Goal: Task Accomplishment & Management: Manage account settings

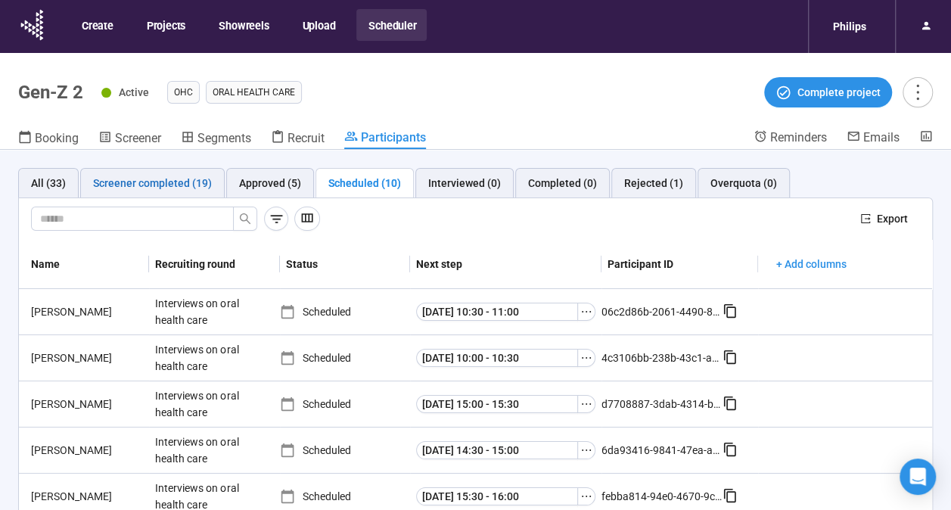
click at [170, 180] on div "Screener completed (19)" at bounding box center [152, 183] width 119 height 17
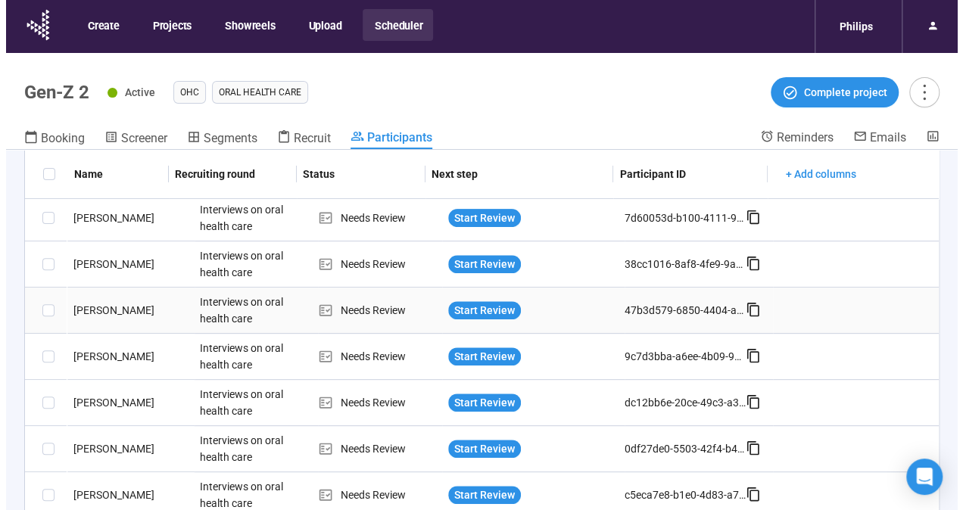
scroll to position [303, 0]
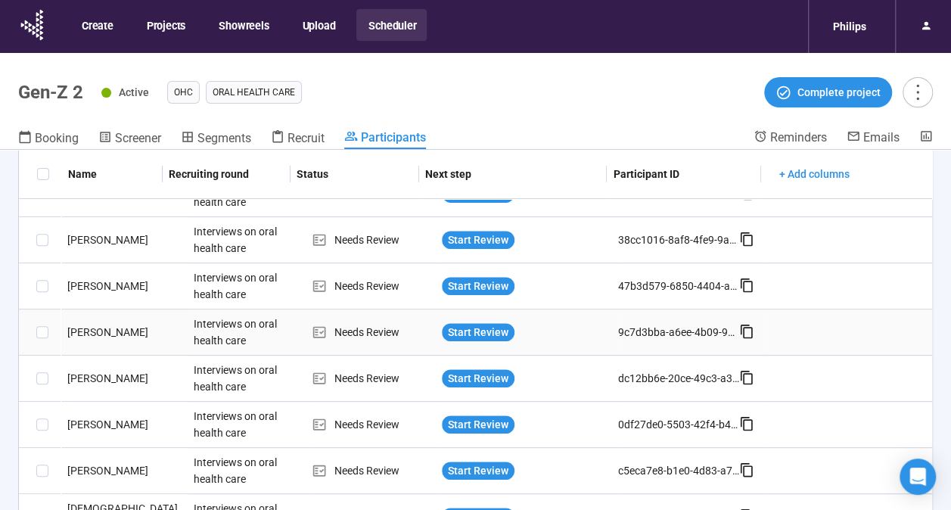
click at [97, 325] on div "[PERSON_NAME]" at bounding box center [124, 332] width 127 height 17
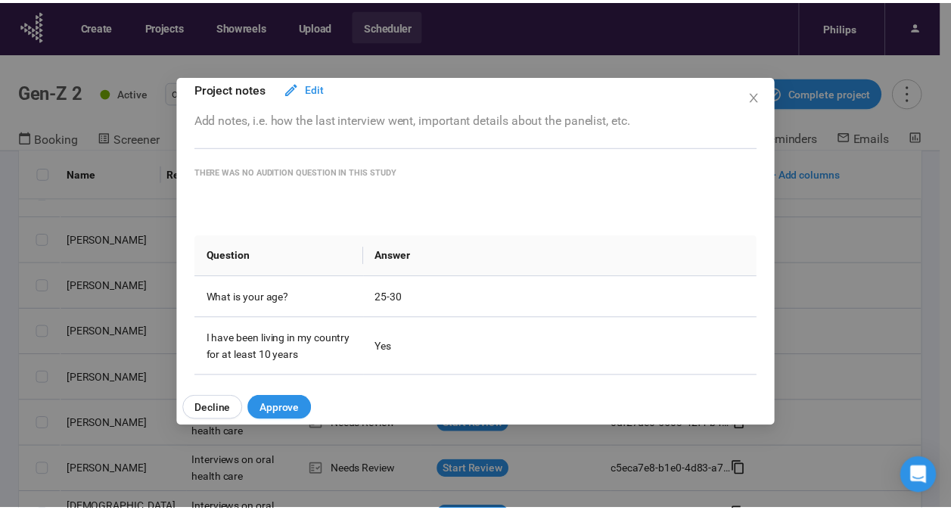
scroll to position [114, 0]
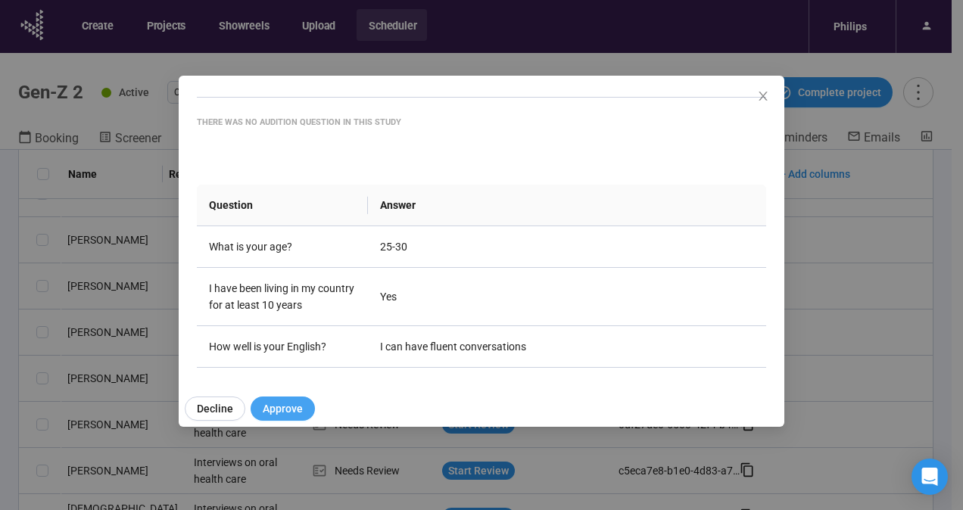
click at [283, 406] on span "Approve" at bounding box center [283, 408] width 40 height 17
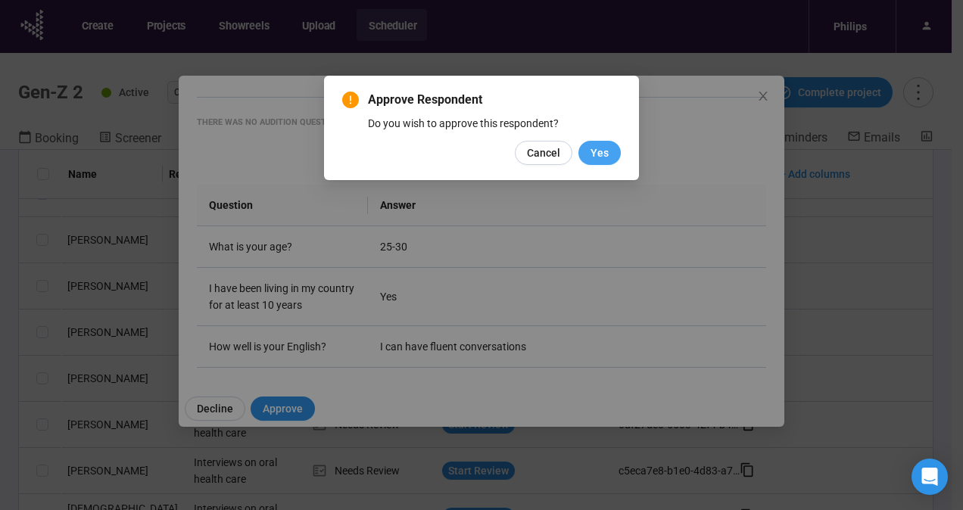
click at [587, 151] on button "Yes" at bounding box center [599, 153] width 42 height 24
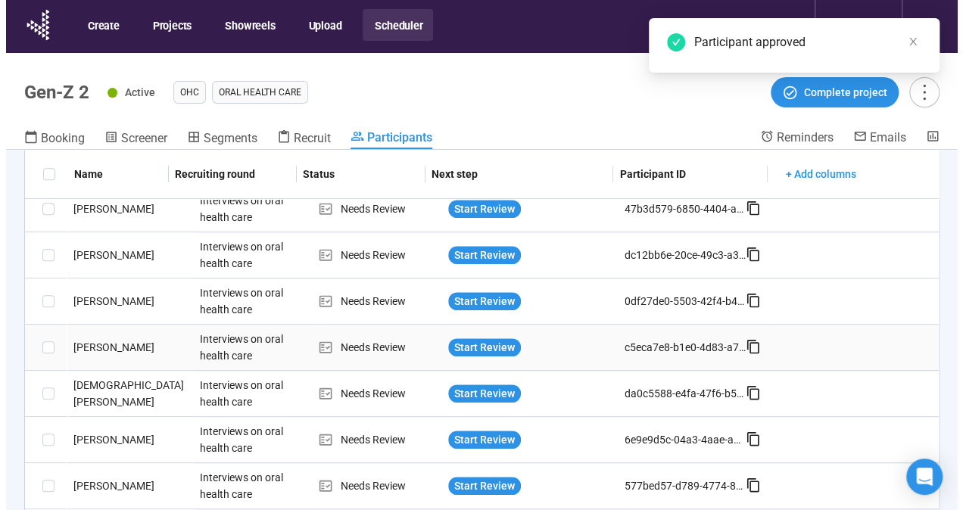
scroll to position [378, 0]
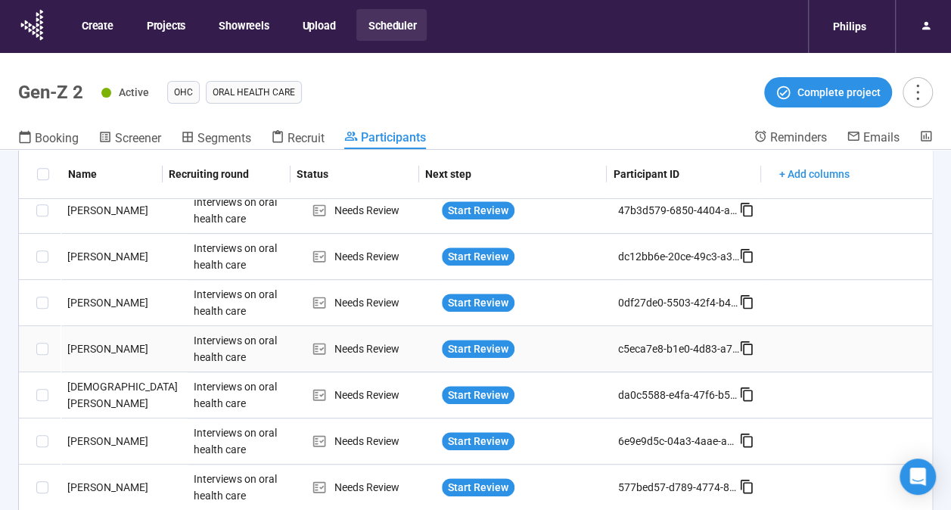
click at [101, 344] on div "[PERSON_NAME]" at bounding box center [124, 349] width 127 height 17
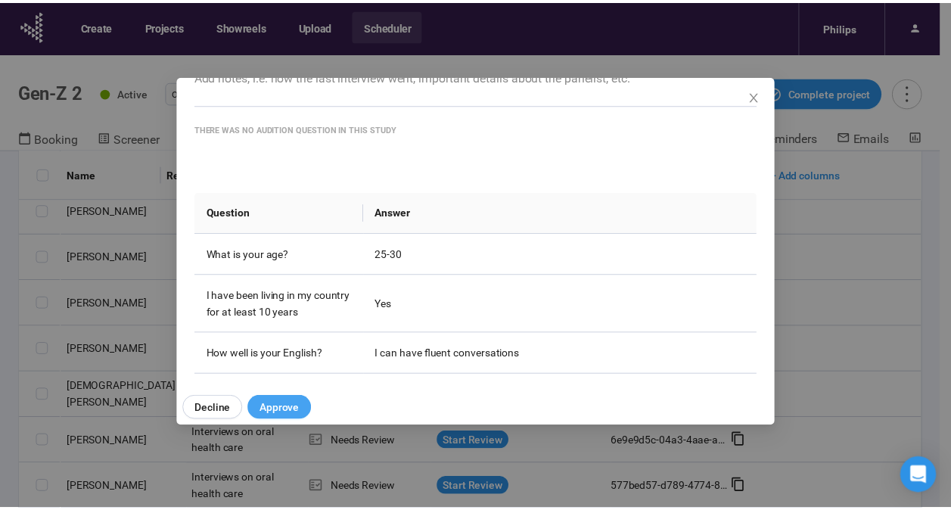
scroll to position [114, 0]
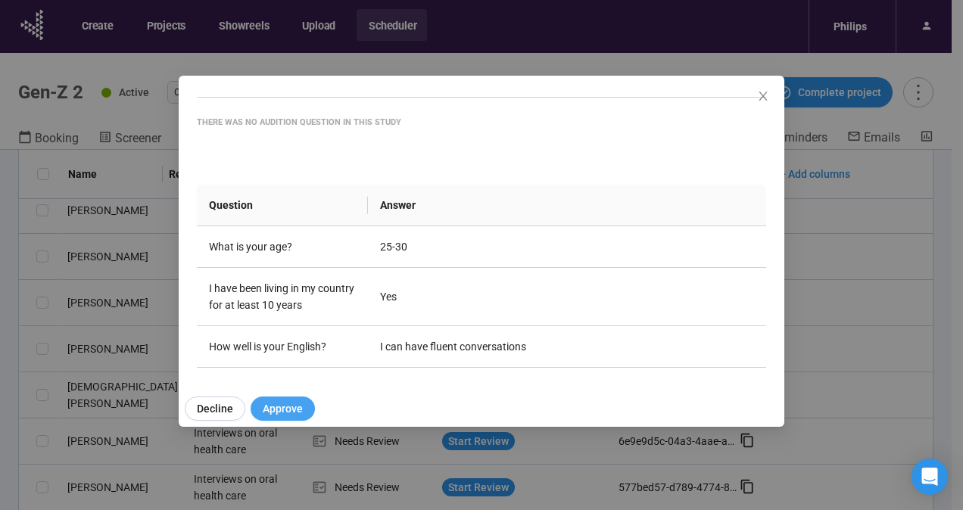
click at [276, 403] on span "Approve" at bounding box center [283, 408] width 40 height 17
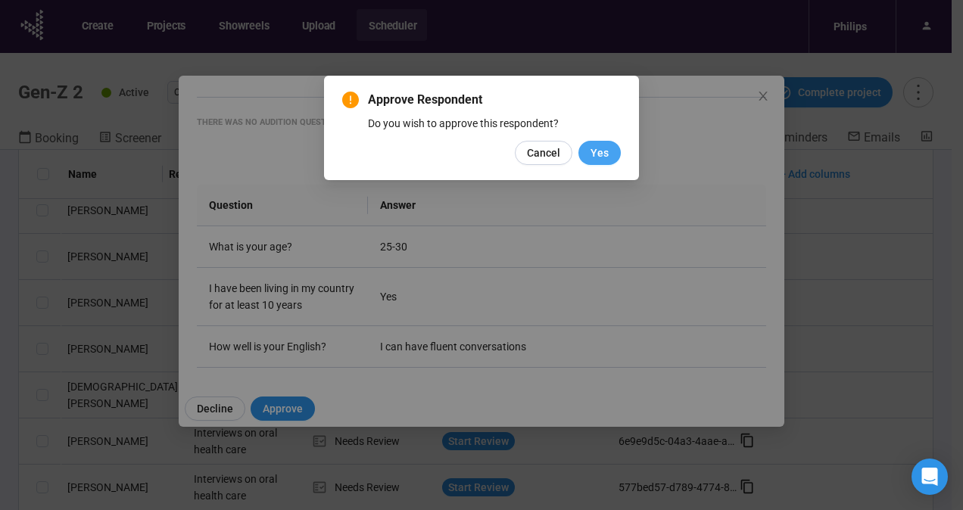
click at [593, 147] on span "Yes" at bounding box center [599, 153] width 18 height 17
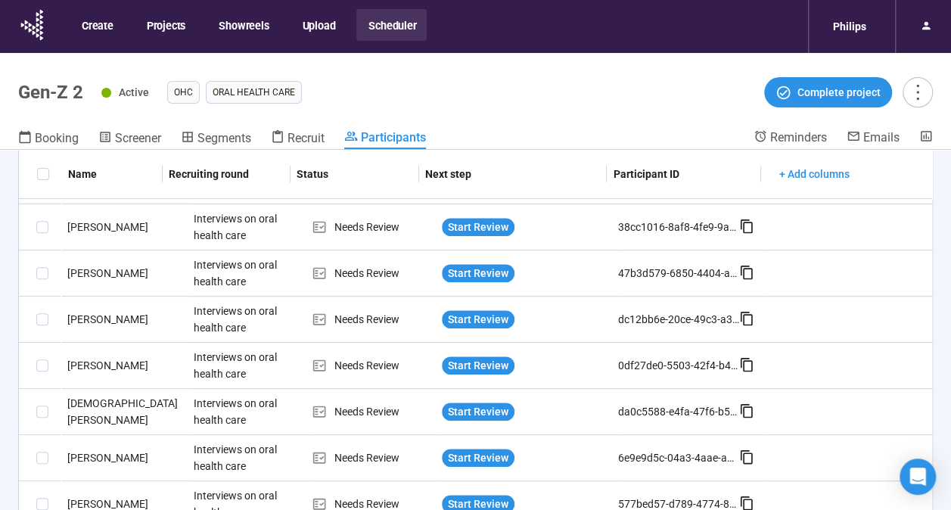
scroll to position [284, 0]
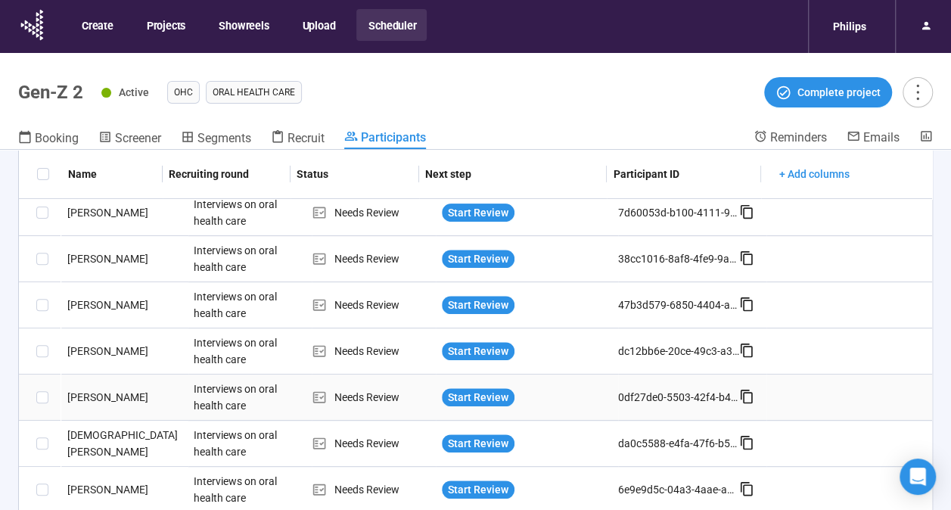
click at [79, 399] on div "[PERSON_NAME]" at bounding box center [124, 397] width 127 height 17
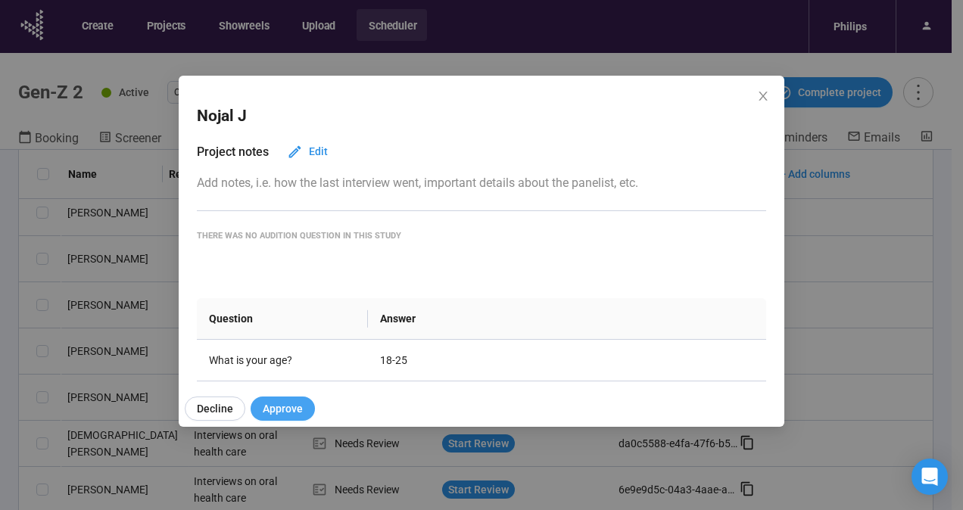
click at [308, 406] on button "Approve" at bounding box center [283, 409] width 64 height 24
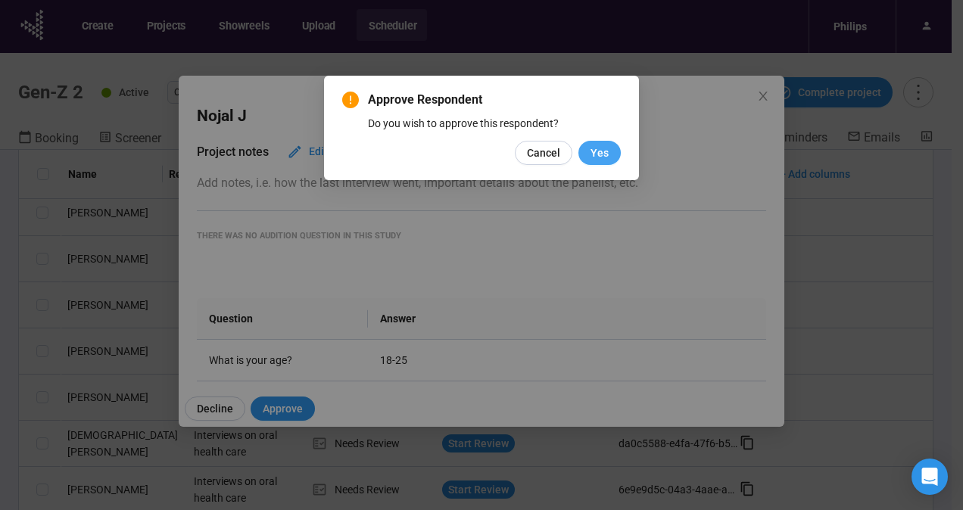
click at [591, 151] on span "Yes" at bounding box center [599, 153] width 18 height 17
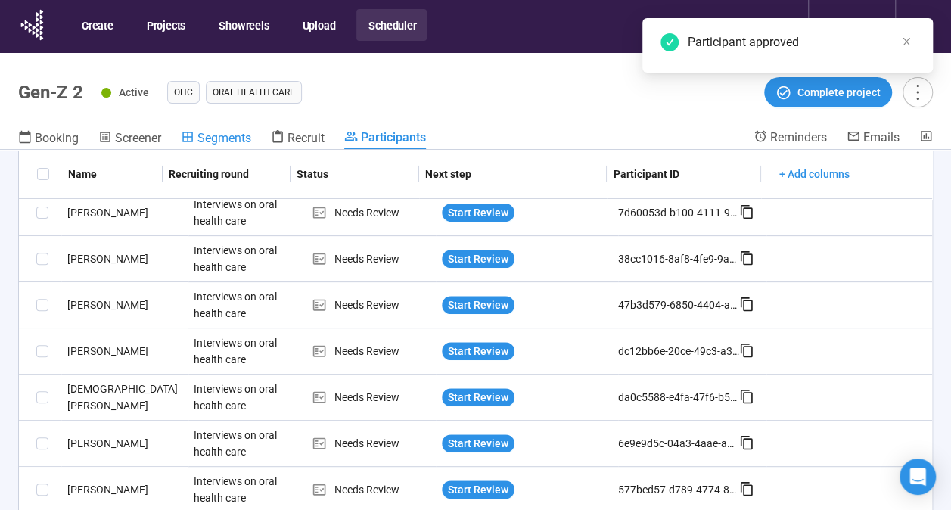
click at [218, 139] on span "Segments" at bounding box center [225, 138] width 54 height 14
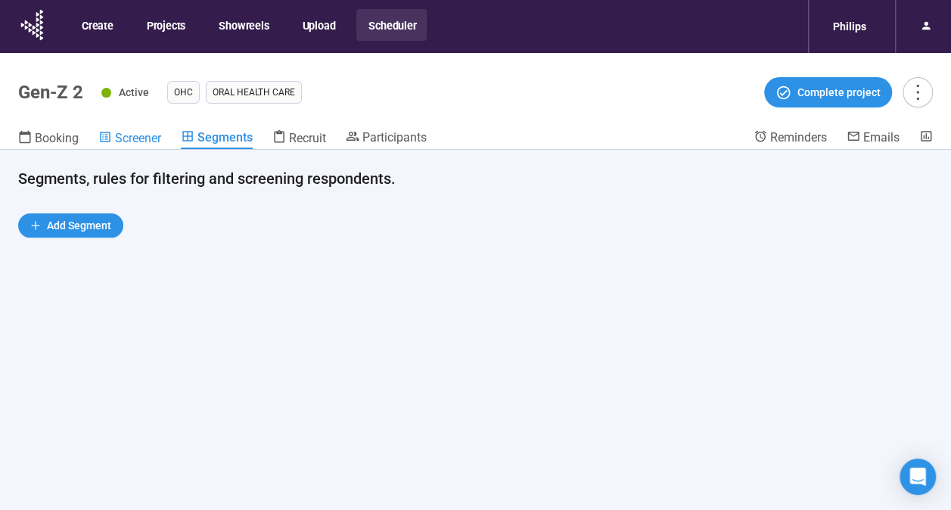
click at [112, 139] on icon at bounding box center [105, 137] width 14 height 14
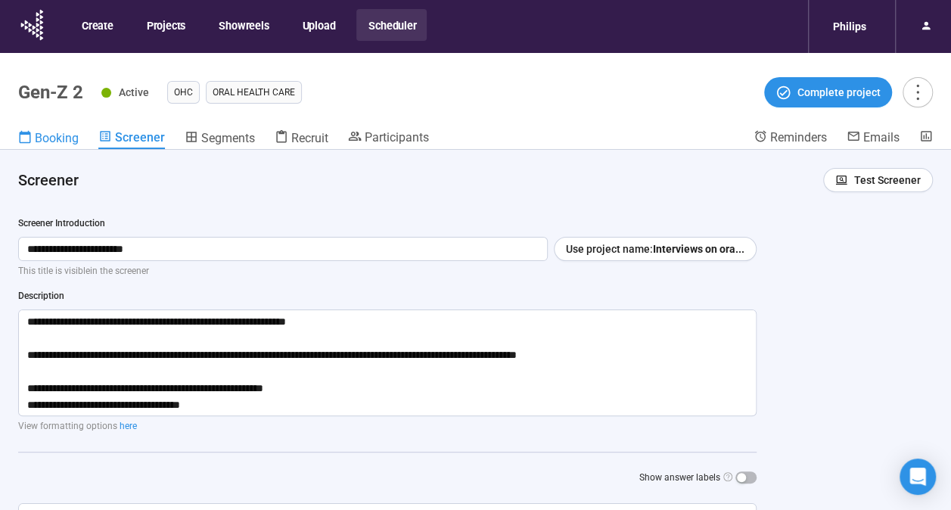
click at [41, 139] on span "Booking" at bounding box center [57, 138] width 44 height 14
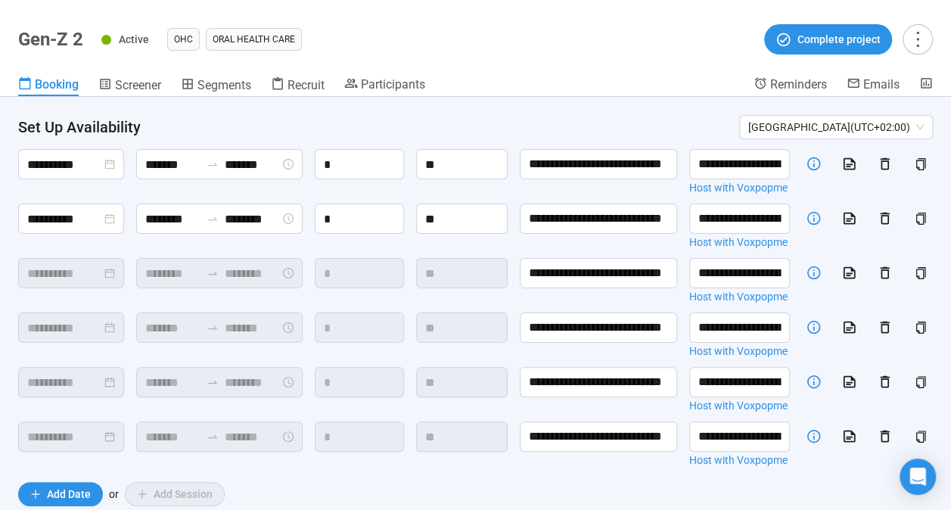
scroll to position [79, 0]
